Goal: Task Accomplishment & Management: Manage account settings

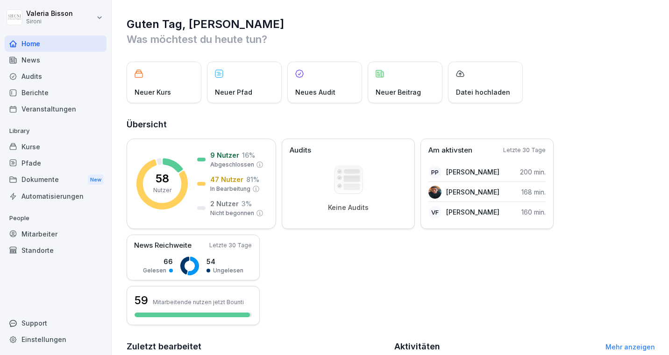
click at [24, 149] on div "Kurse" at bounding box center [56, 147] width 102 height 16
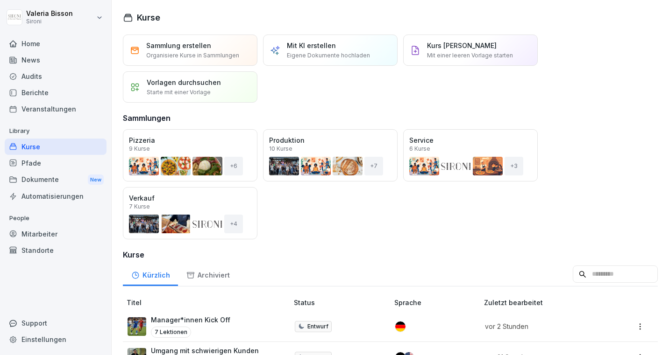
scroll to position [167, 0]
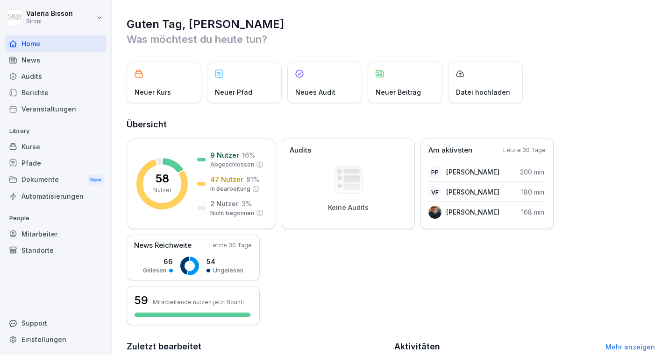
click at [34, 144] on div "Kurse" at bounding box center [56, 147] width 102 height 16
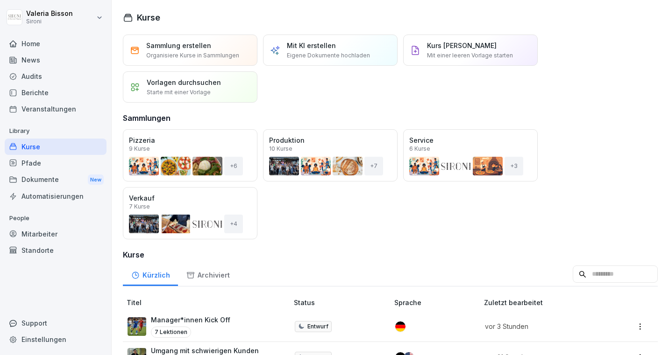
click at [609, 280] on input at bounding box center [615, 275] width 85 height 18
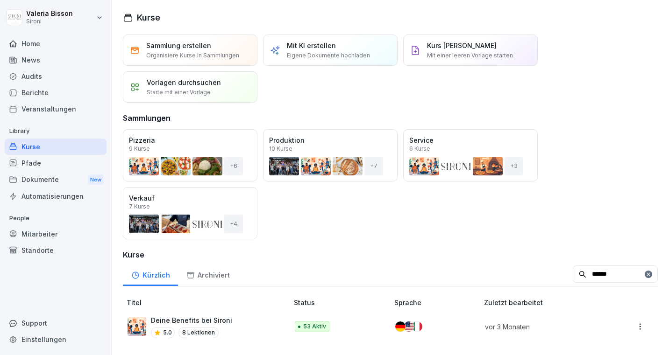
type input "******"
click at [226, 326] on div "Deine Benefits bei Sironi 5.0 8 Lektionen" at bounding box center [191, 327] width 81 height 23
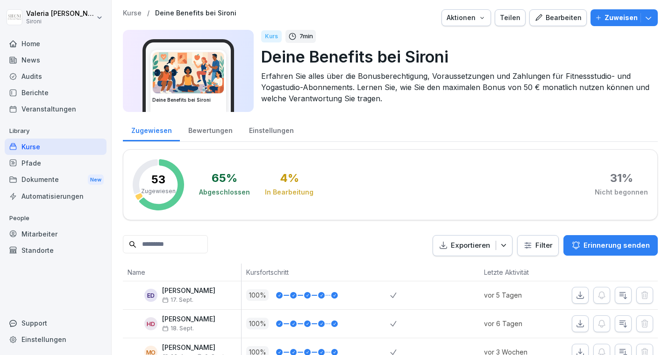
click at [553, 11] on button "Bearbeiten" at bounding box center [557, 17] width 57 height 17
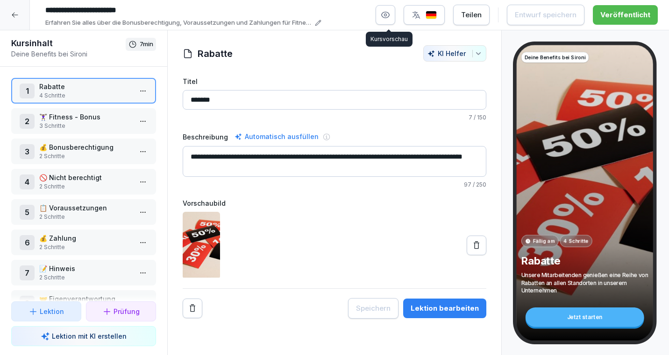
click at [390, 11] on icon "button" at bounding box center [385, 14] width 9 height 9
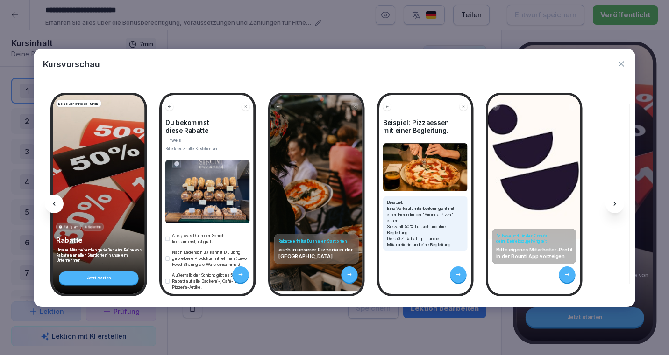
click at [333, 206] on div "Rabatte erhältst Du an [PERSON_NAME] Standorten auch in unserer Pizzeria in der…" at bounding box center [316, 194] width 92 height 199
click at [614, 201] on icon at bounding box center [614, 203] width 7 height 7
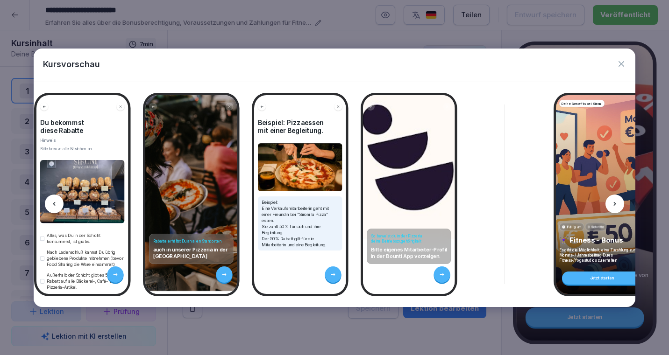
click at [614, 201] on icon at bounding box center [614, 203] width 7 height 7
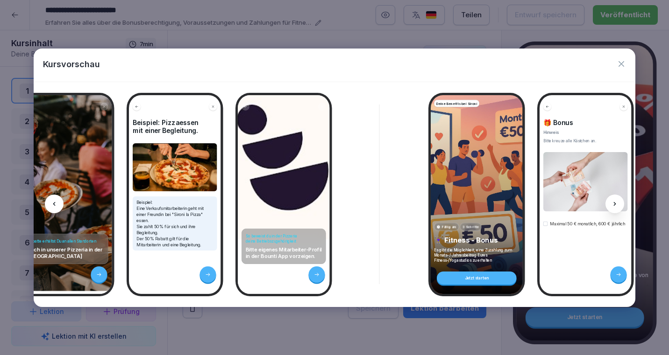
click at [614, 201] on icon at bounding box center [614, 203] width 7 height 7
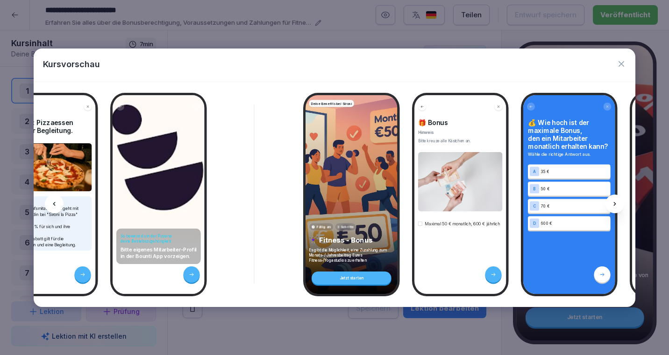
click at [614, 201] on icon at bounding box center [614, 203] width 7 height 7
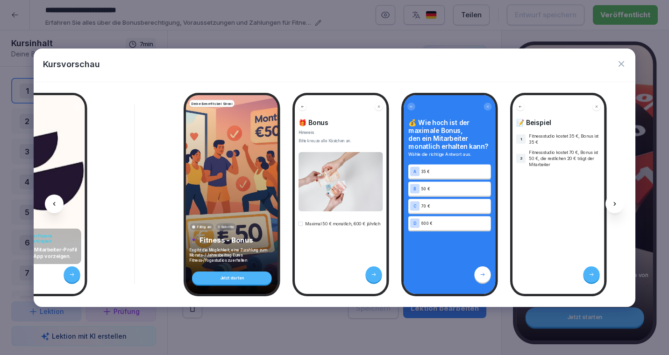
scroll to position [0, 501]
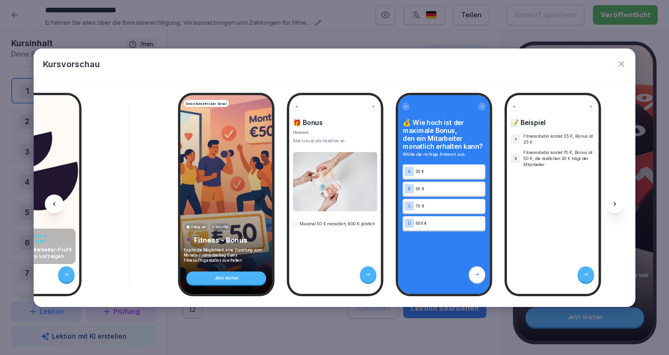
click at [614, 201] on icon at bounding box center [614, 203] width 7 height 7
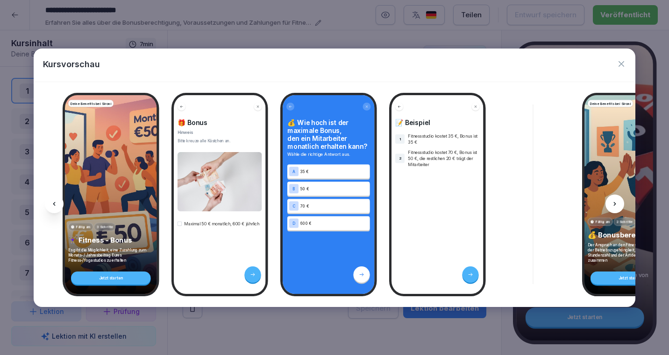
scroll to position [0, 626]
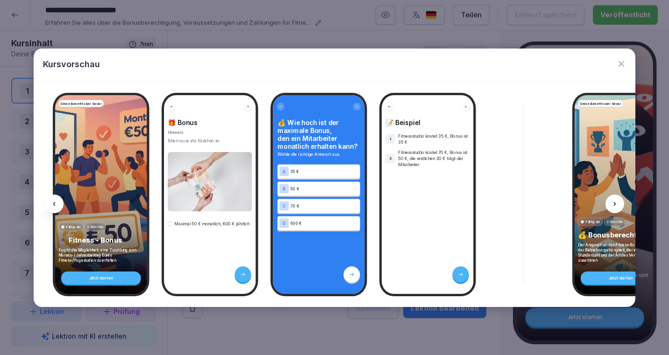
click at [614, 201] on icon at bounding box center [614, 203] width 7 height 7
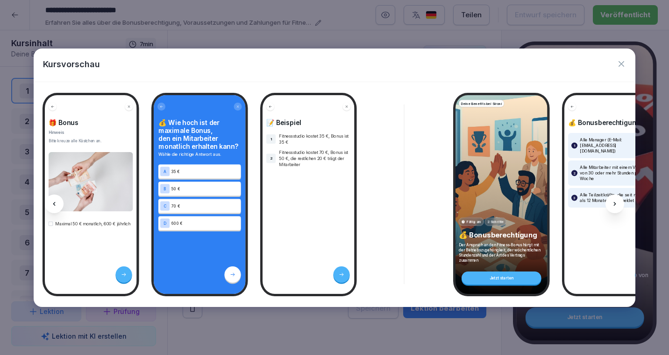
scroll to position [0, 751]
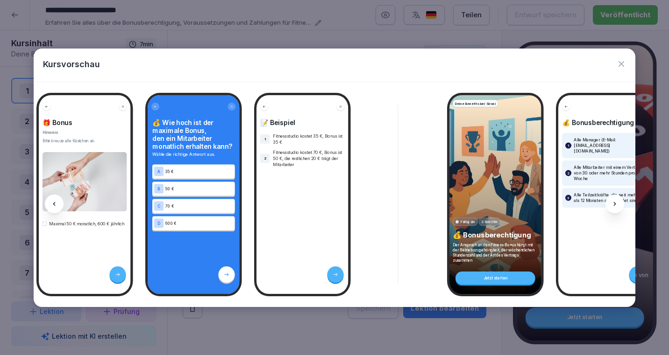
click at [616, 205] on icon at bounding box center [614, 203] width 7 height 7
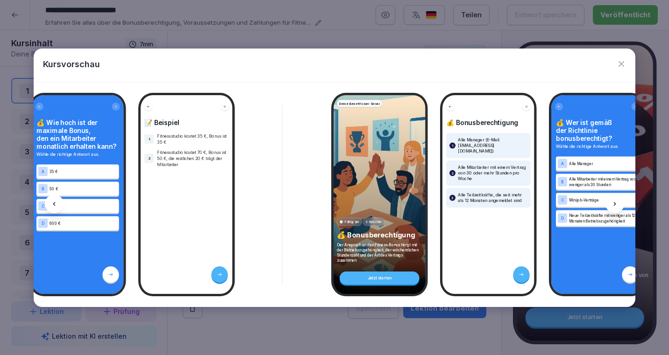
scroll to position [0, 876]
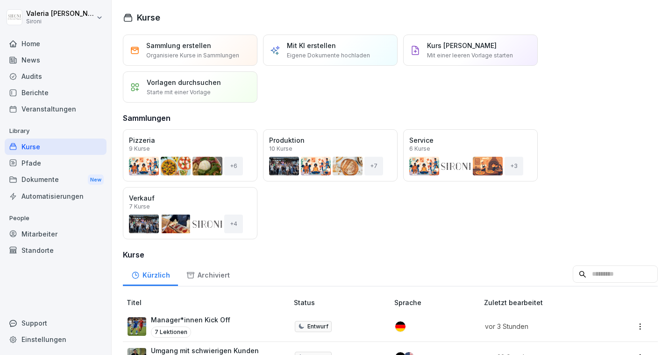
click at [42, 229] on div "Mitarbeiter" at bounding box center [56, 234] width 102 height 16
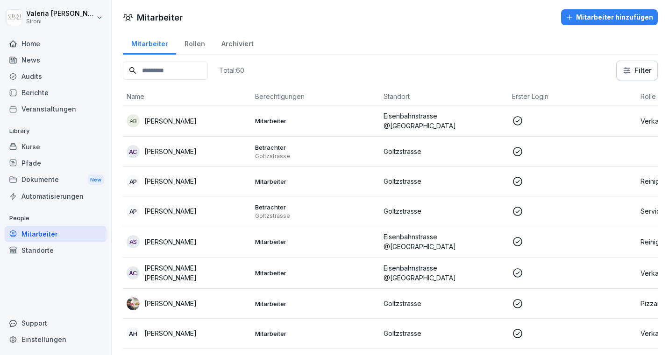
click at [172, 67] on input at bounding box center [165, 71] width 85 height 18
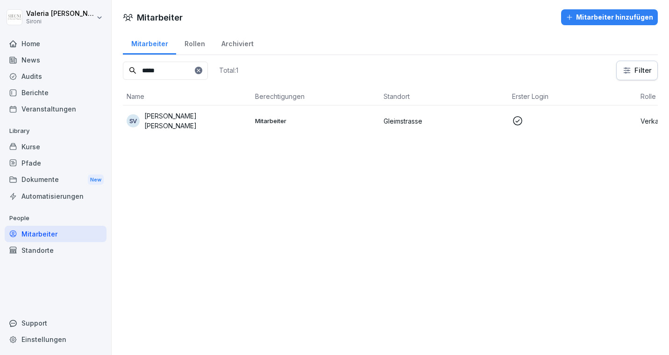
type input "*****"
click at [187, 118] on p "Sarah Lo Vecchio" at bounding box center [195, 121] width 103 height 20
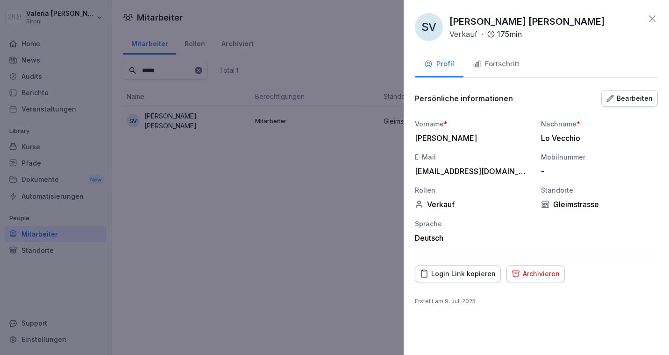
click at [616, 99] on div "Bearbeiten" at bounding box center [629, 98] width 46 height 10
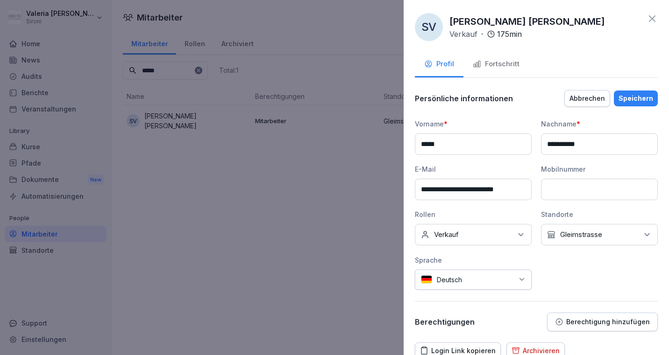
click at [515, 239] on div "Keine Rollen Verkauf" at bounding box center [473, 234] width 117 height 21
click at [603, 280] on div "**********" at bounding box center [536, 204] width 243 height 171
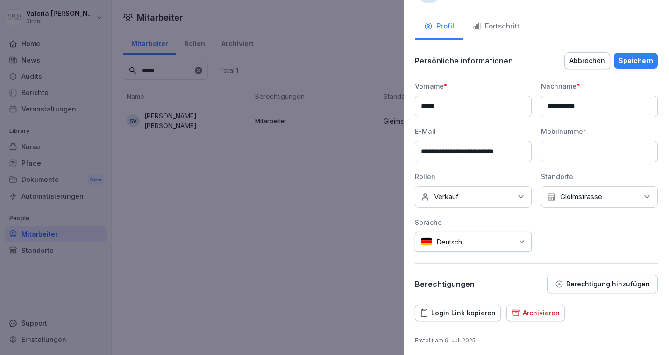
scroll to position [41, 0]
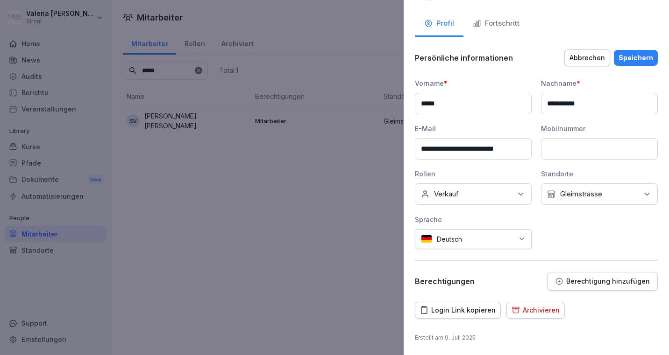
click at [610, 291] on div "**********" at bounding box center [536, 177] width 265 height 355
click at [609, 286] on button "Berechtigung hinzufügen" at bounding box center [602, 281] width 111 height 19
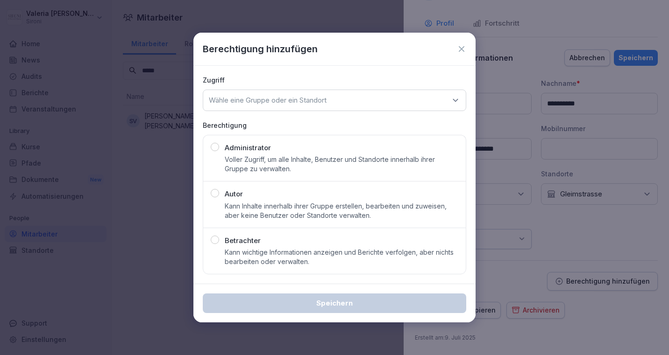
click at [344, 252] on p "Kann wichtige Informationen anzeigen und Berichte verfolgen, aber nichts bearbe…" at bounding box center [342, 257] width 234 height 19
click at [454, 99] on icon at bounding box center [455, 100] width 5 height 2
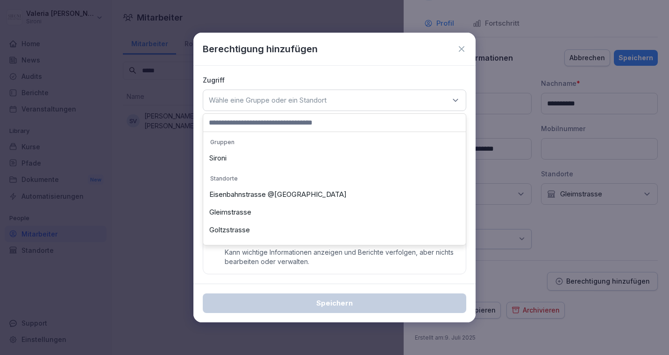
click at [237, 209] on div "Gleimstrasse" at bounding box center [335, 213] width 258 height 18
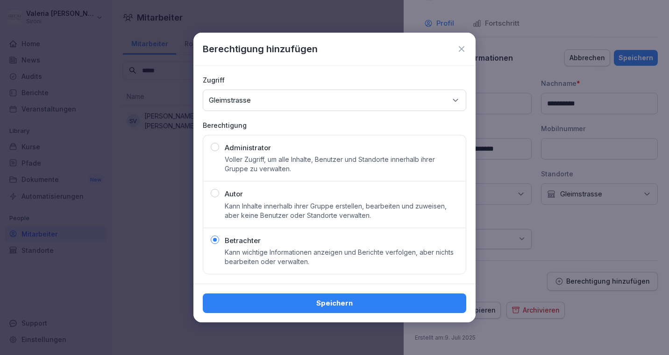
click at [354, 306] on div "Speichern" at bounding box center [334, 303] width 248 height 10
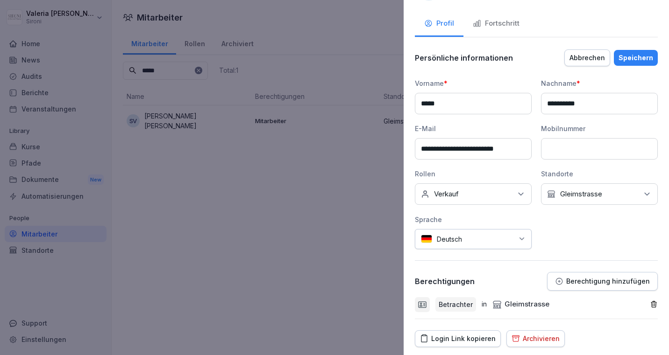
click at [475, 150] on input "**********" at bounding box center [473, 148] width 117 height 21
type input "**********"
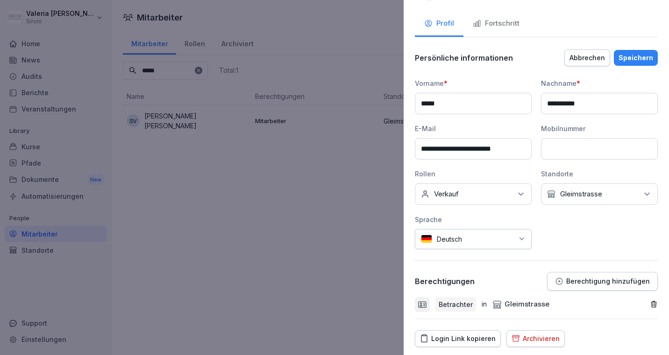
click at [645, 56] on div "Speichern" at bounding box center [635, 58] width 35 height 10
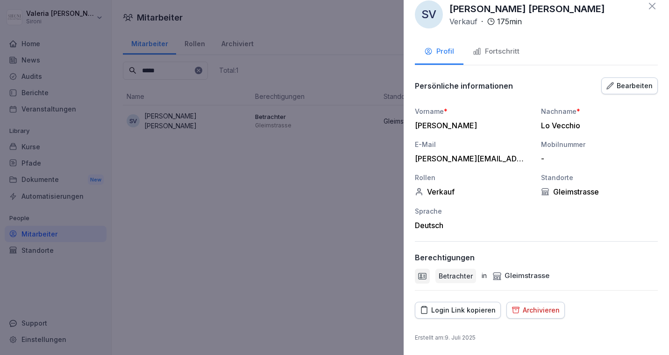
click at [455, 312] on div "Login Link kopieren" at bounding box center [458, 310] width 76 height 10
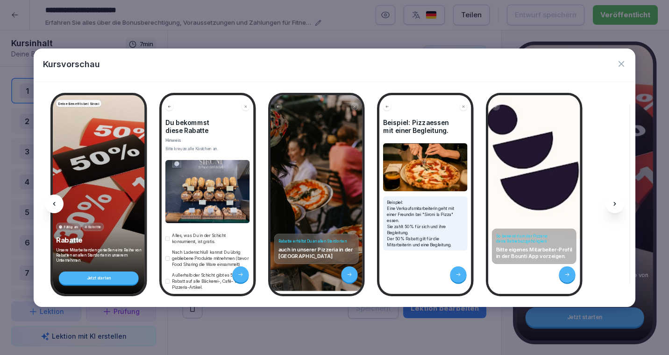
scroll to position [0, 876]
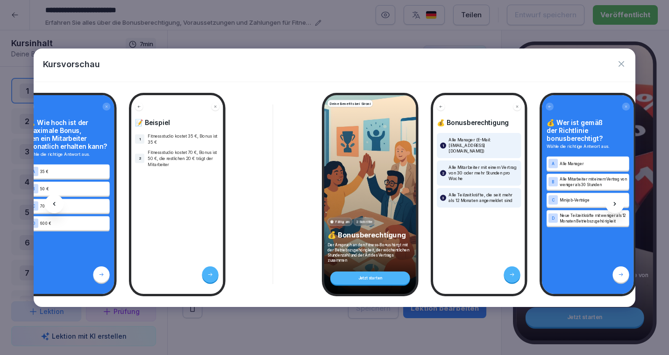
click at [617, 201] on icon at bounding box center [614, 203] width 7 height 7
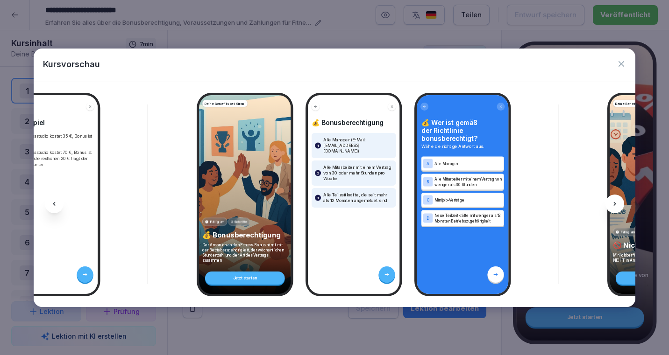
click at [617, 201] on icon at bounding box center [614, 203] width 7 height 7
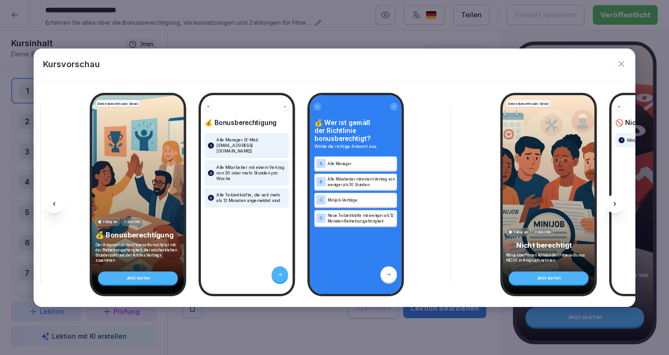
scroll to position [0, 1127]
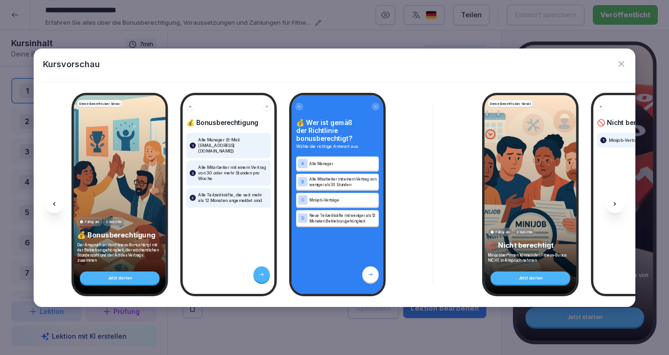
click at [617, 201] on icon at bounding box center [614, 203] width 7 height 7
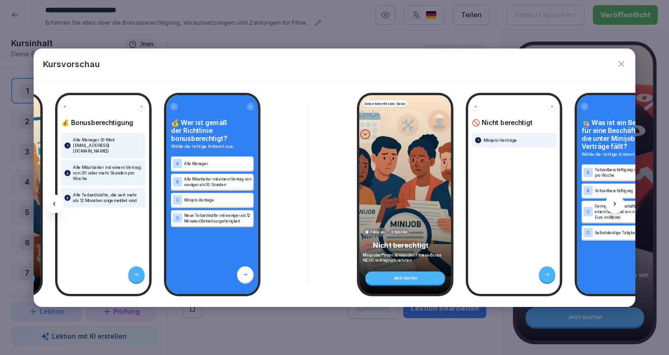
click at [617, 201] on icon at bounding box center [614, 203] width 7 height 7
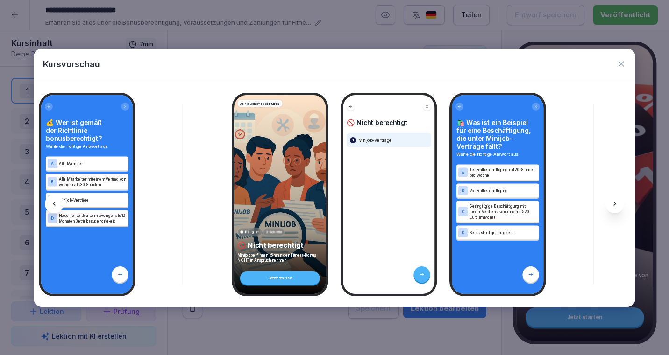
click at [617, 201] on icon at bounding box center [614, 203] width 7 height 7
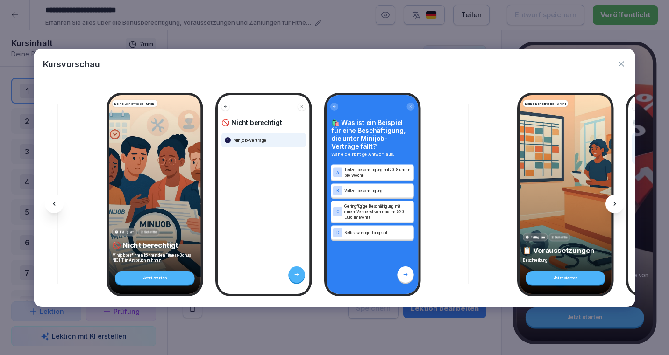
click at [617, 201] on icon at bounding box center [614, 203] width 7 height 7
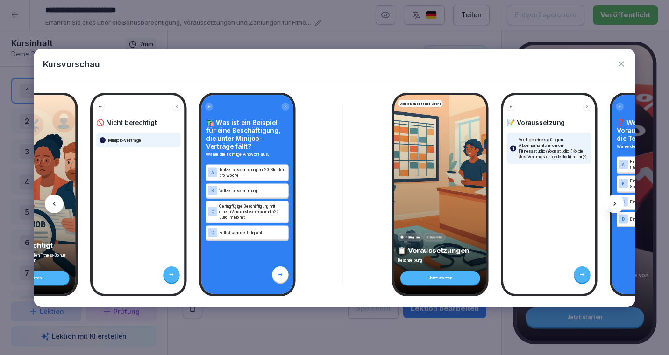
click at [617, 202] on icon at bounding box center [614, 203] width 7 height 7
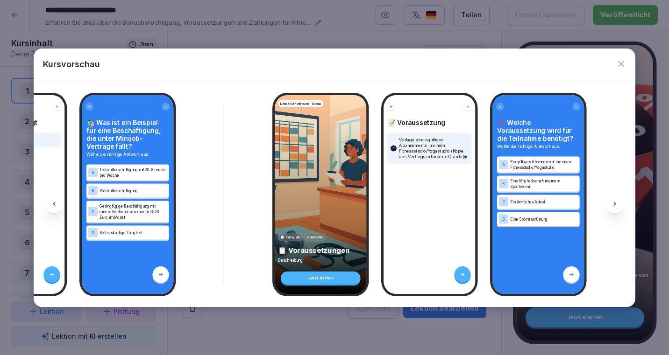
scroll to position [0, 1752]
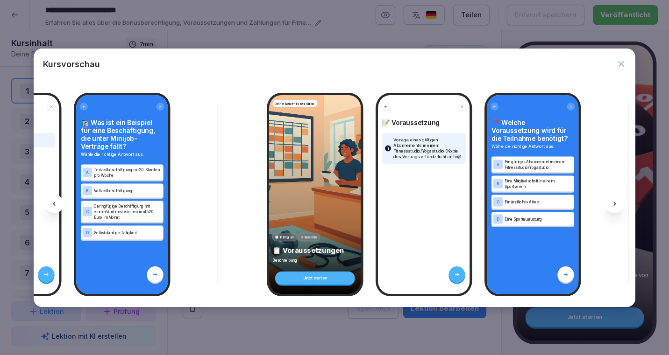
click at [617, 202] on icon at bounding box center [614, 203] width 7 height 7
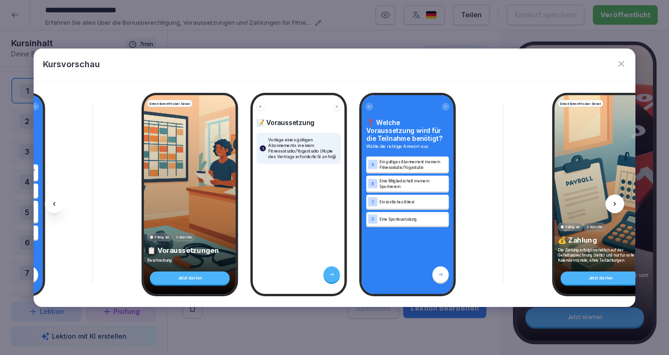
click at [617, 202] on icon at bounding box center [614, 203] width 7 height 7
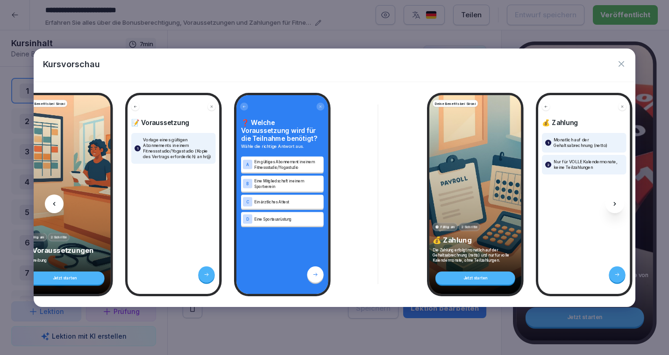
click at [617, 202] on icon at bounding box center [614, 203] width 7 height 7
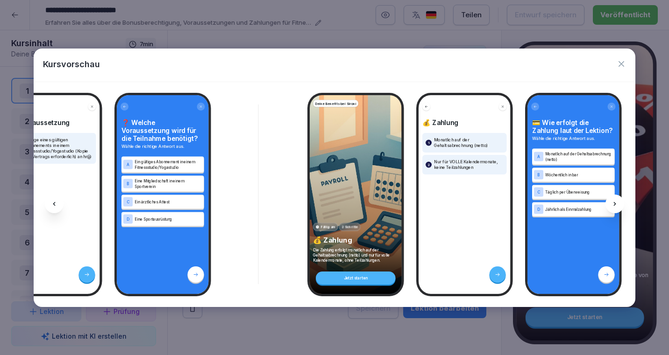
scroll to position [0, 2128]
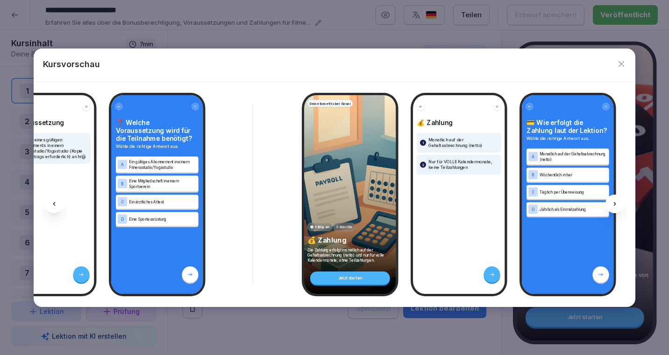
click at [617, 202] on icon at bounding box center [614, 203] width 7 height 7
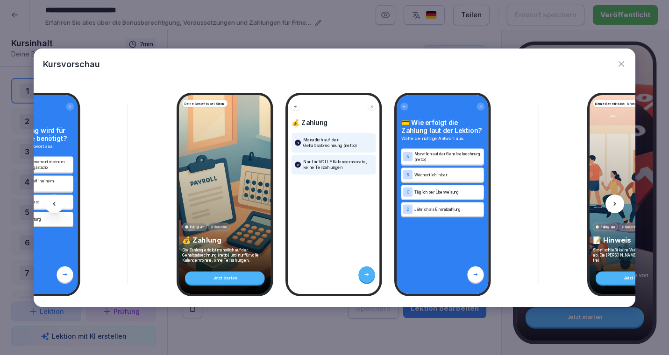
click at [617, 202] on icon at bounding box center [614, 203] width 7 height 7
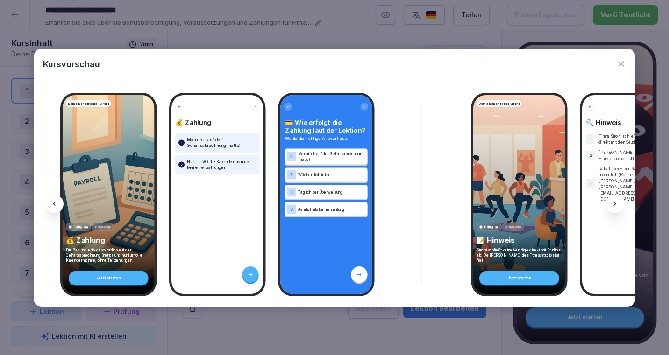
click at [617, 202] on icon at bounding box center [614, 203] width 7 height 7
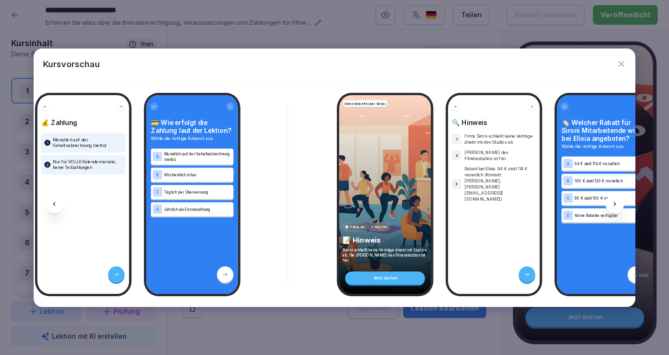
click at [617, 202] on icon at bounding box center [614, 203] width 7 height 7
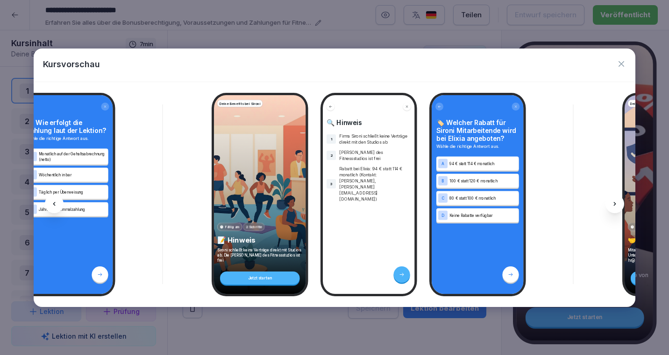
click at [617, 202] on icon at bounding box center [614, 203] width 7 height 7
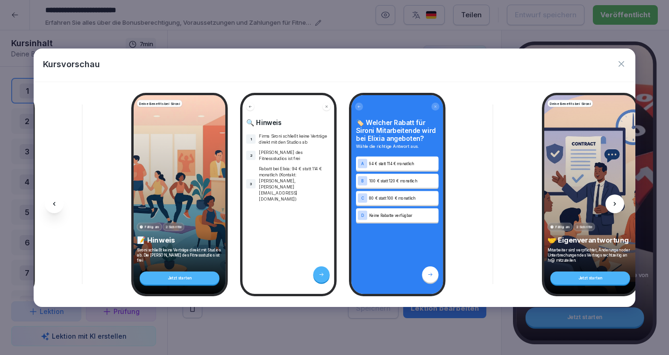
click at [617, 202] on icon at bounding box center [614, 203] width 7 height 7
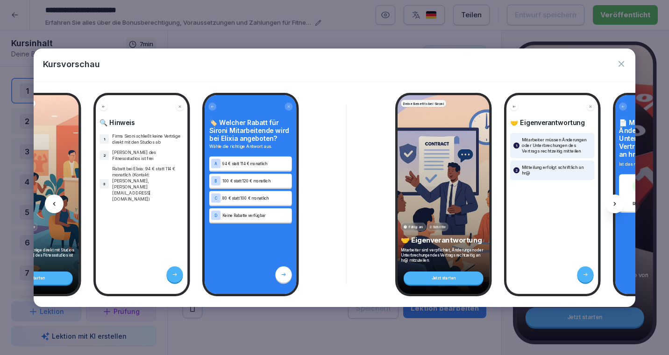
click at [617, 202] on icon at bounding box center [614, 203] width 7 height 7
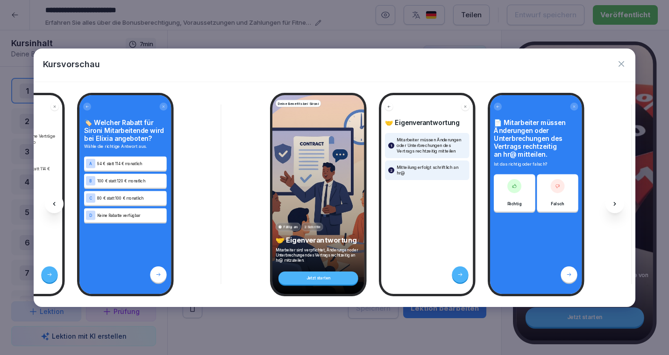
click at [617, 202] on icon at bounding box center [614, 203] width 7 height 7
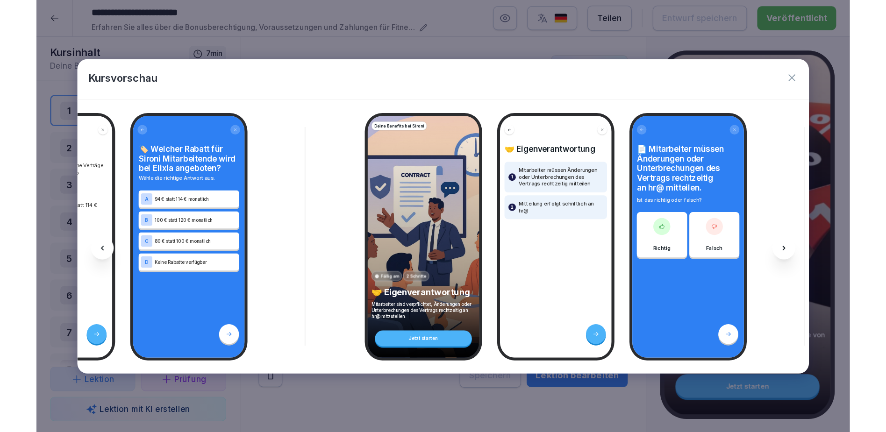
scroll to position [0, 3029]
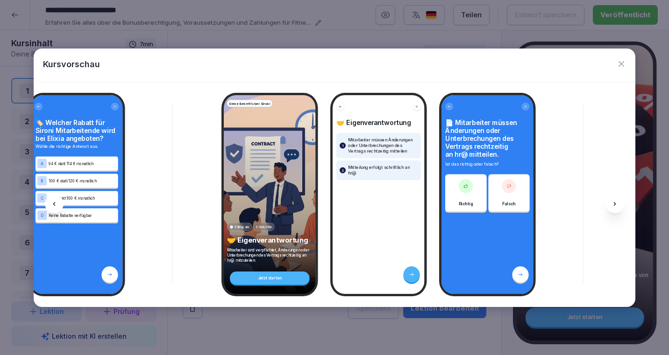
click at [623, 64] on icon "button" at bounding box center [621, 63] width 9 height 9
